Goal: Transaction & Acquisition: Purchase product/service

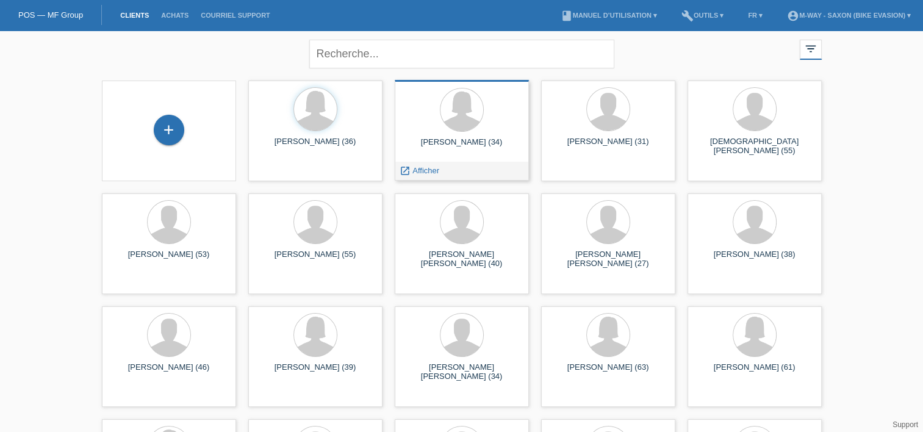
click at [447, 141] on div "Paola Lopes Garcia (34)" at bounding box center [462, 147] width 115 height 20
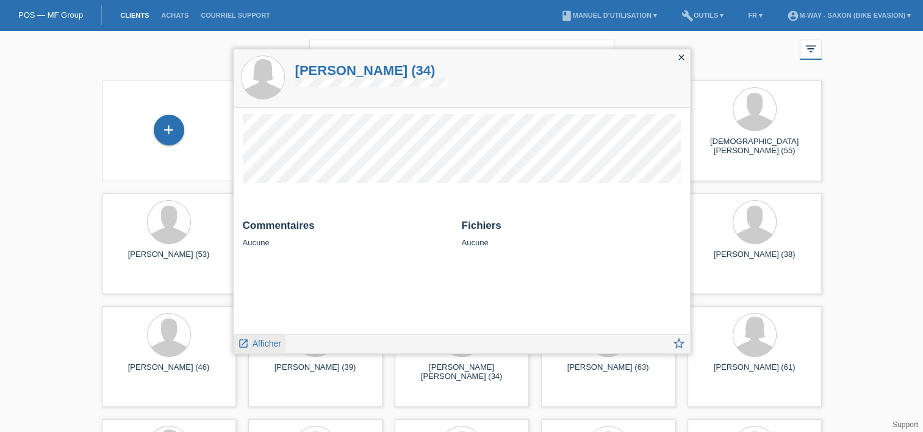
click at [256, 342] on span "Afficher" at bounding box center [267, 344] width 29 height 10
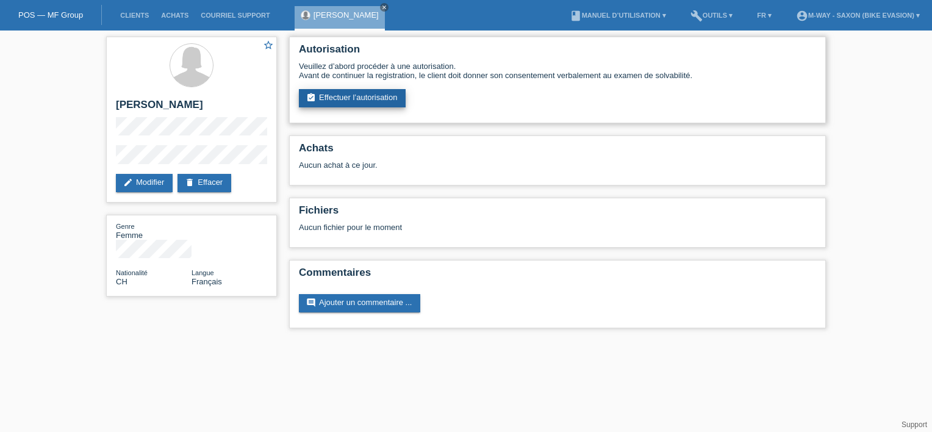
click at [333, 99] on link "assignment_turned_in Effectuer l’autorisation" at bounding box center [352, 98] width 107 height 18
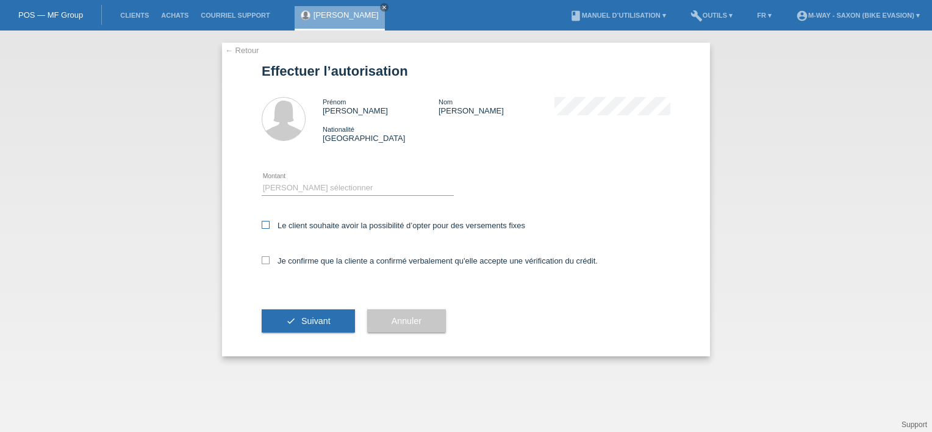
click at [263, 226] on icon at bounding box center [266, 225] width 8 height 8
click at [263, 226] on input "Le client souhaite avoir la possibilité d’opter pour des versements fixes" at bounding box center [266, 225] width 8 height 8
checkbox input "true"
click at [264, 265] on label "Je confirme que la cliente a confirmé verbalement qu'elle accepte une vérificat…" at bounding box center [430, 260] width 336 height 9
click at [264, 264] on input "Je confirme que la cliente a confirmé verbalement qu'elle accepte une vérificat…" at bounding box center [266, 260] width 8 height 8
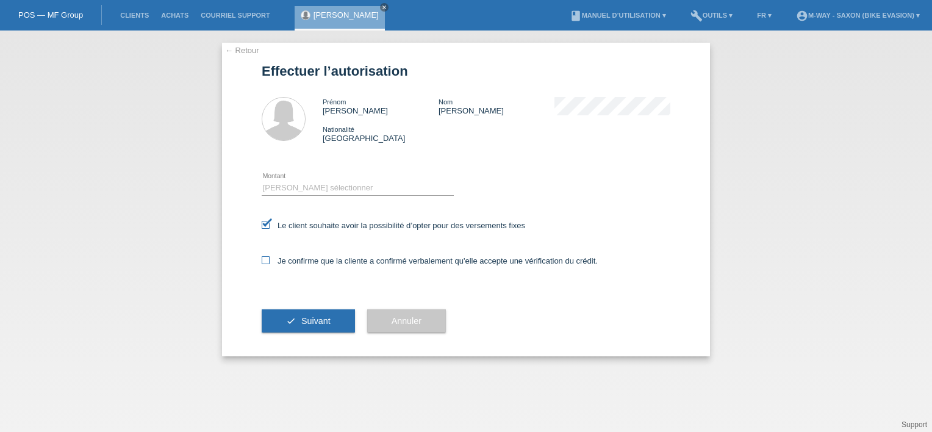
checkbox input "true"
click at [310, 189] on select "Veuillez sélectionner CHF 1.00 - CHF 499.00 CHF 500.00 - CHF 1'999.00 CHF 2'000…" at bounding box center [358, 188] width 192 height 15
select select "3"
click at [262, 181] on select "Veuillez sélectionner CHF 1.00 - CHF 499.00 CHF 500.00 - CHF 1'999.00 CHF 2'000…" at bounding box center [358, 188] width 192 height 15
click at [305, 317] on span "Suivant" at bounding box center [315, 321] width 29 height 10
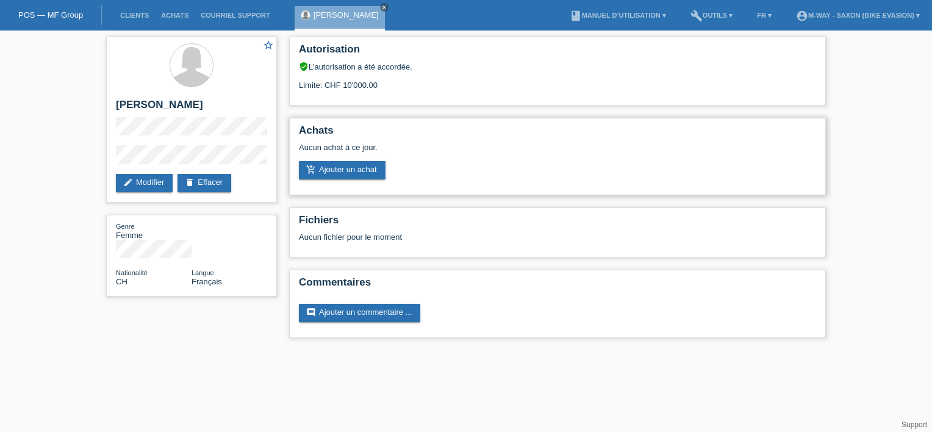
click at [350, 181] on div "Achats Aucun achat à ce jour. add_shopping_cart Ajouter un achat" at bounding box center [557, 156] width 537 height 77
click at [354, 177] on link "add_shopping_cart Ajouter un achat" at bounding box center [342, 170] width 87 height 18
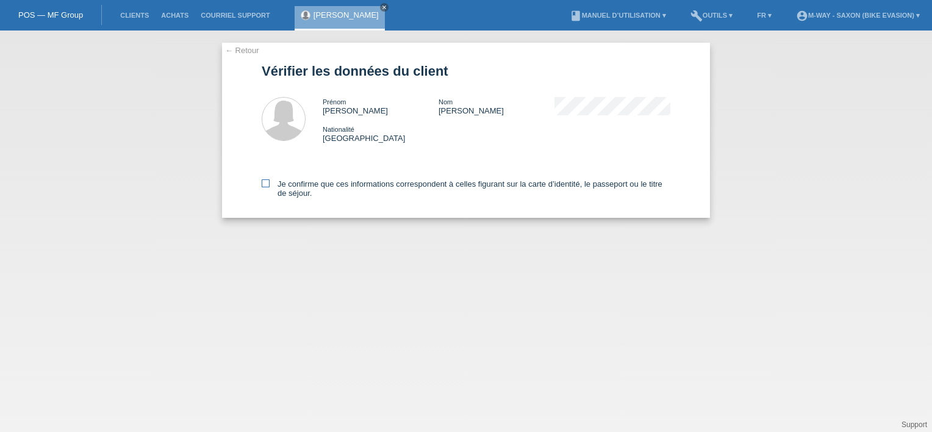
click at [264, 184] on icon at bounding box center [266, 183] width 8 height 8
click at [264, 184] on input "Je confirme que ces informations correspondent à celles figurant sur la carte d…" at bounding box center [266, 183] width 8 height 8
checkbox input "true"
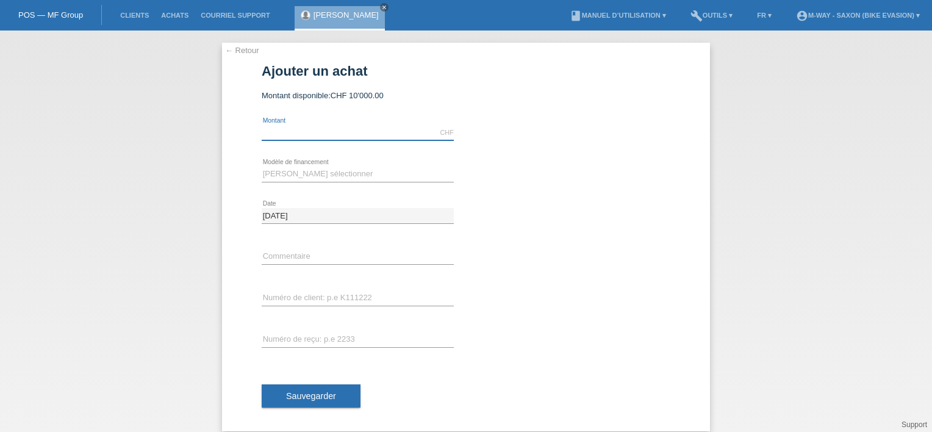
click at [315, 134] on input "text" at bounding box center [358, 132] width 192 height 15
type input "2879.05"
click at [322, 179] on select "Veuillez sélectionner Taux fixes Achat sur facture avec paiement partiel" at bounding box center [358, 174] width 192 height 15
select select "77"
click at [262, 167] on select "Veuillez sélectionner Taux fixes Achat sur facture avec paiement partiel" at bounding box center [358, 174] width 192 height 15
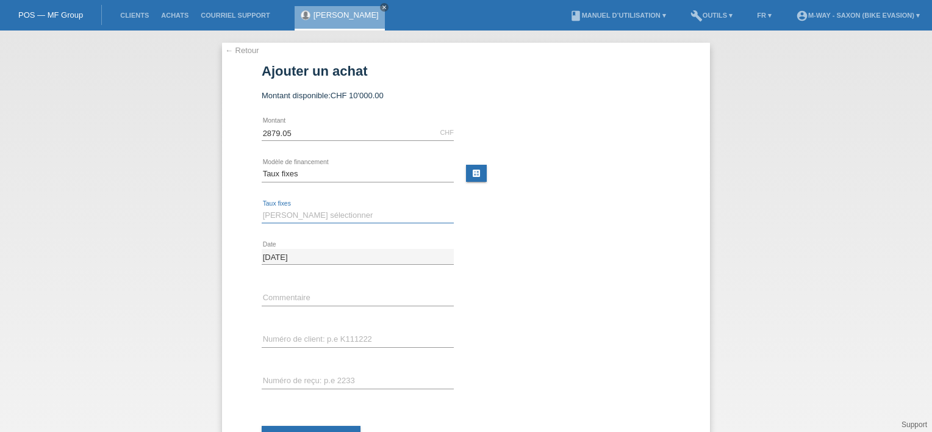
click at [297, 218] on select "Veuillez sélectionner 4 versements 5 versements 6 versements 7 versements 8 ver…" at bounding box center [358, 215] width 192 height 15
select select "202"
click at [262, 208] on select "Veuillez sélectionner 4 versements 5 versements 6 versements 7 versements 8 ver…" at bounding box center [358, 215] width 192 height 15
click at [308, 294] on input "text" at bounding box center [358, 297] width 192 height 15
click at [293, 338] on input "text" at bounding box center [358, 339] width 192 height 15
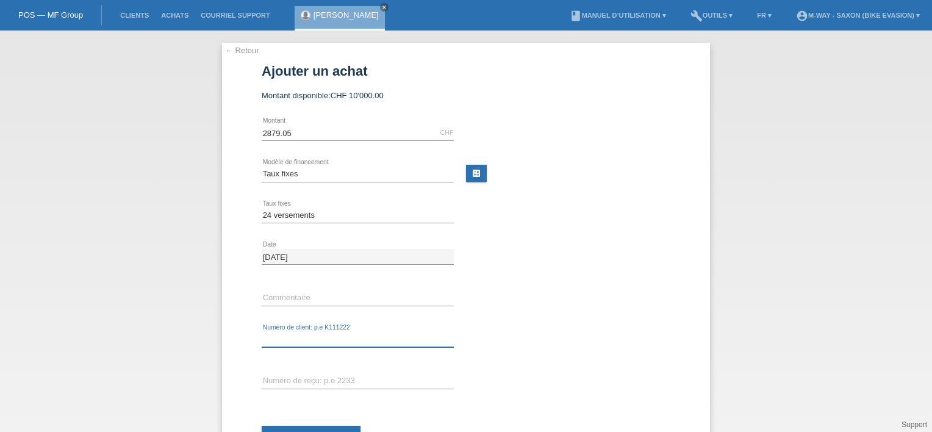
type input "k"
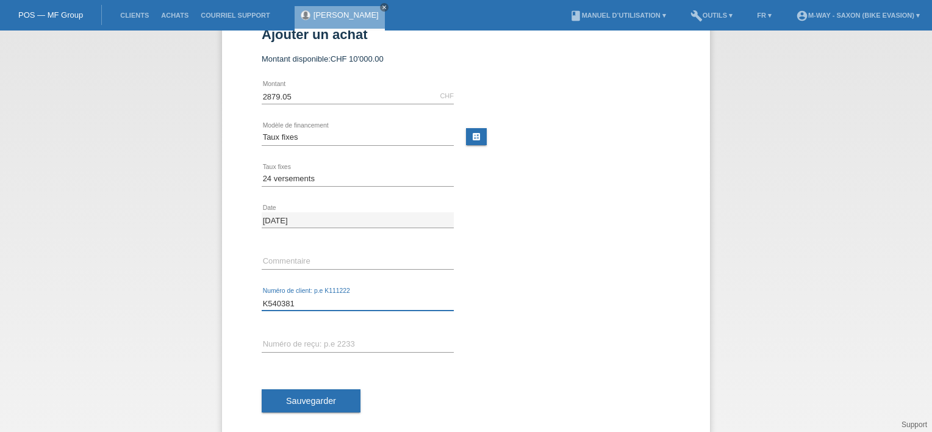
scroll to position [37, 0]
type input "K540381"
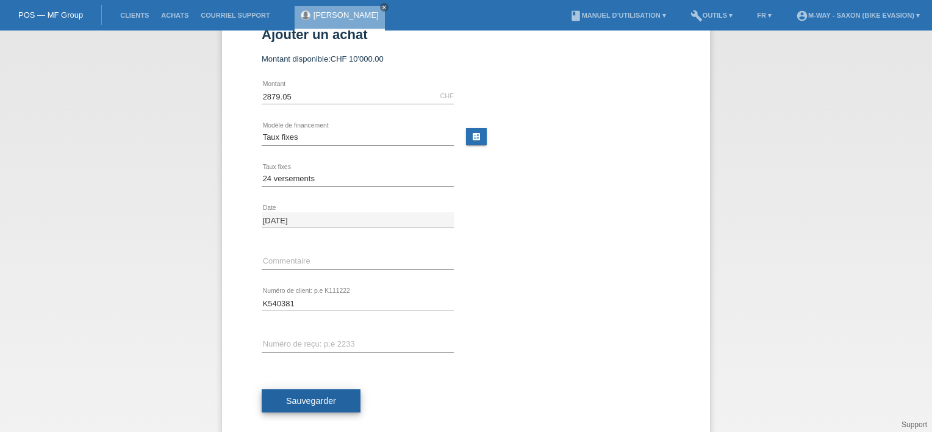
click at [325, 401] on span "Sauvegarder" at bounding box center [311, 401] width 50 height 10
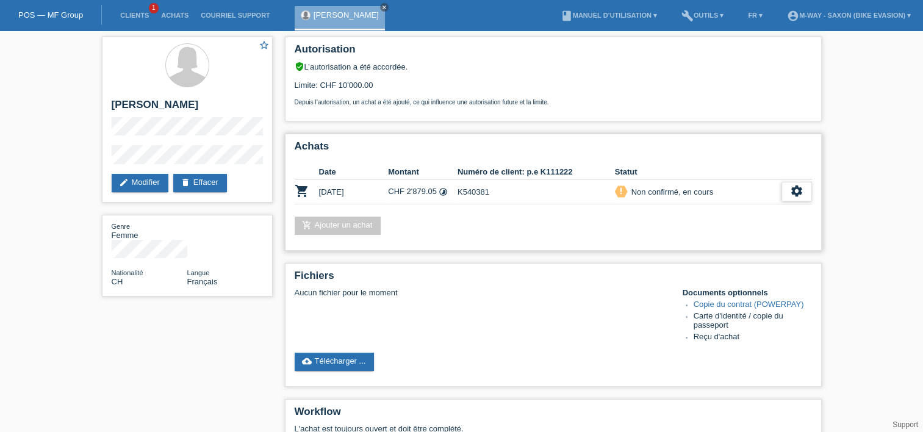
click at [800, 192] on icon "settings" at bounding box center [796, 190] width 13 height 13
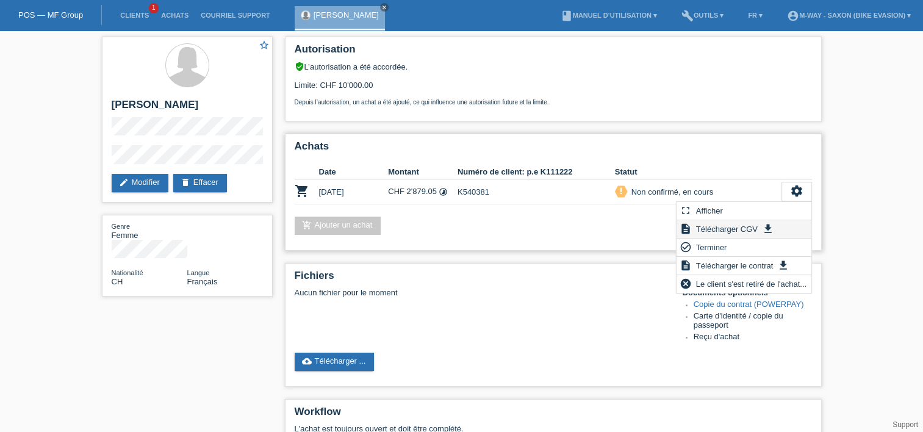
click at [719, 227] on span "Télécharger CGV" at bounding box center [726, 228] width 65 height 15
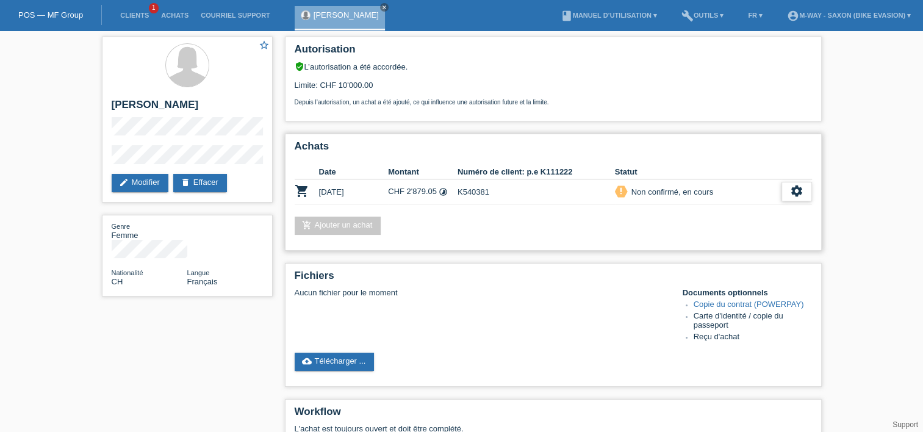
click at [799, 189] on icon "settings" at bounding box center [796, 190] width 13 height 13
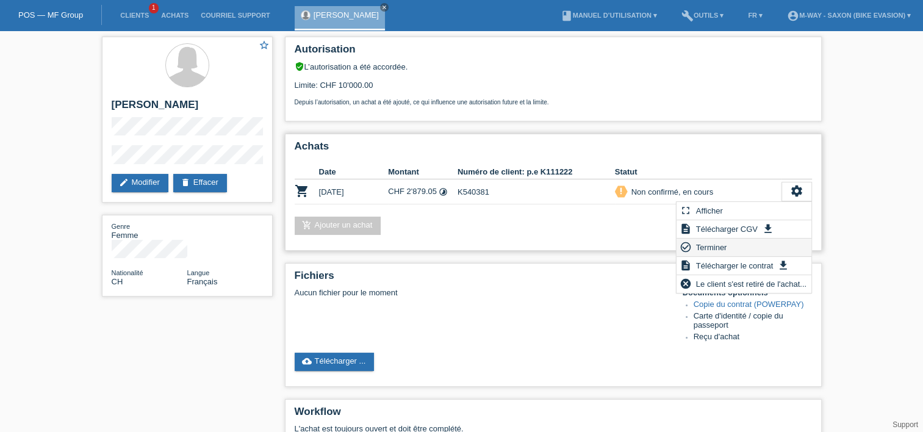
click at [718, 242] on span "Terminer" at bounding box center [711, 247] width 35 height 15
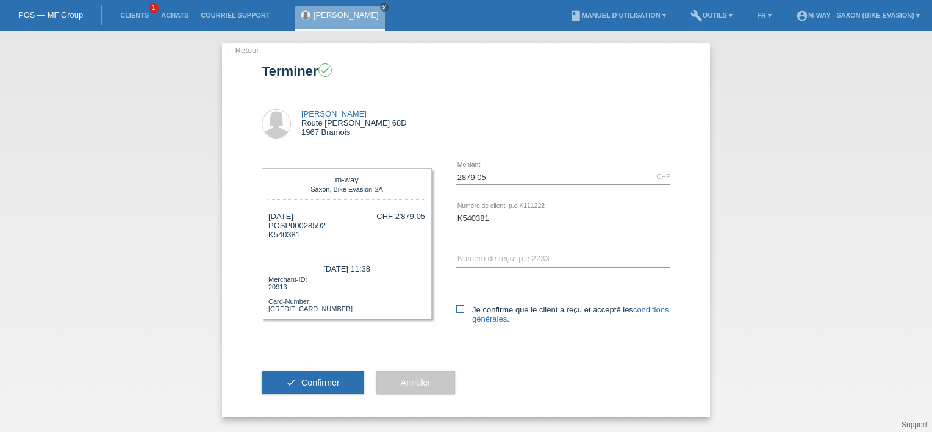
click at [462, 306] on icon at bounding box center [460, 309] width 8 height 8
click at [462, 306] on input "Je confirme que le client a reçu et accepté les conditions générales ." at bounding box center [460, 309] width 8 height 8
checkbox input "true"
click at [336, 378] on span "Confirmer" at bounding box center [320, 383] width 38 height 10
